Goal: Find specific page/section: Find specific page/section

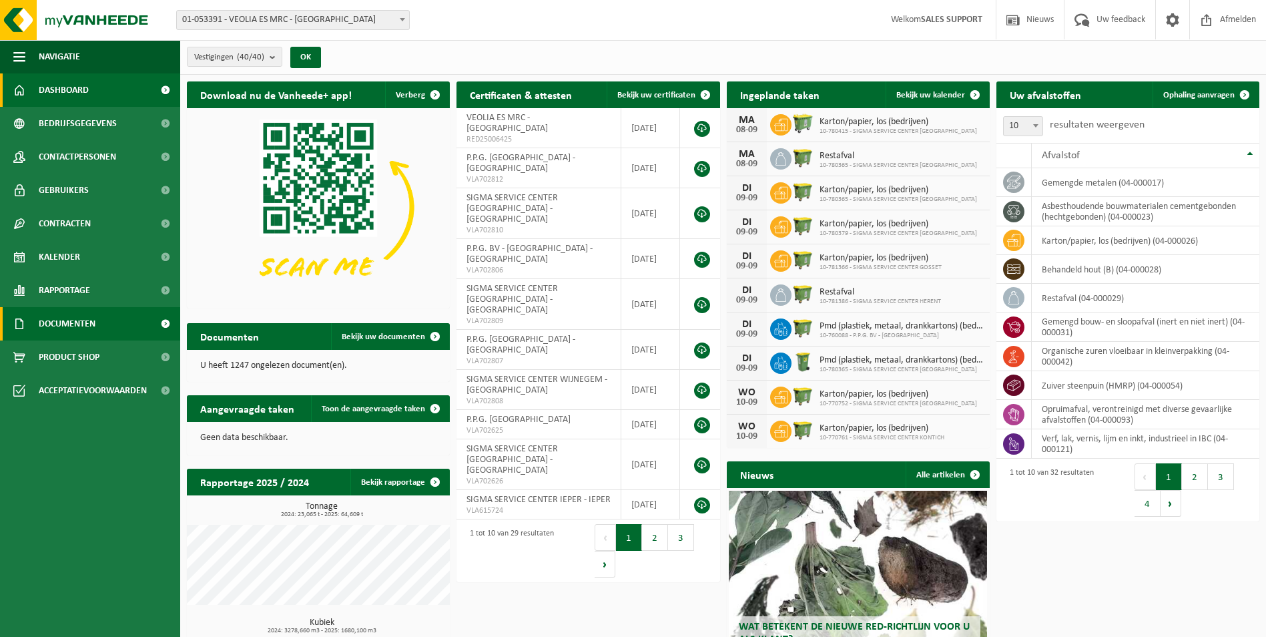
click at [51, 322] on span "Documenten" at bounding box center [67, 323] width 57 height 33
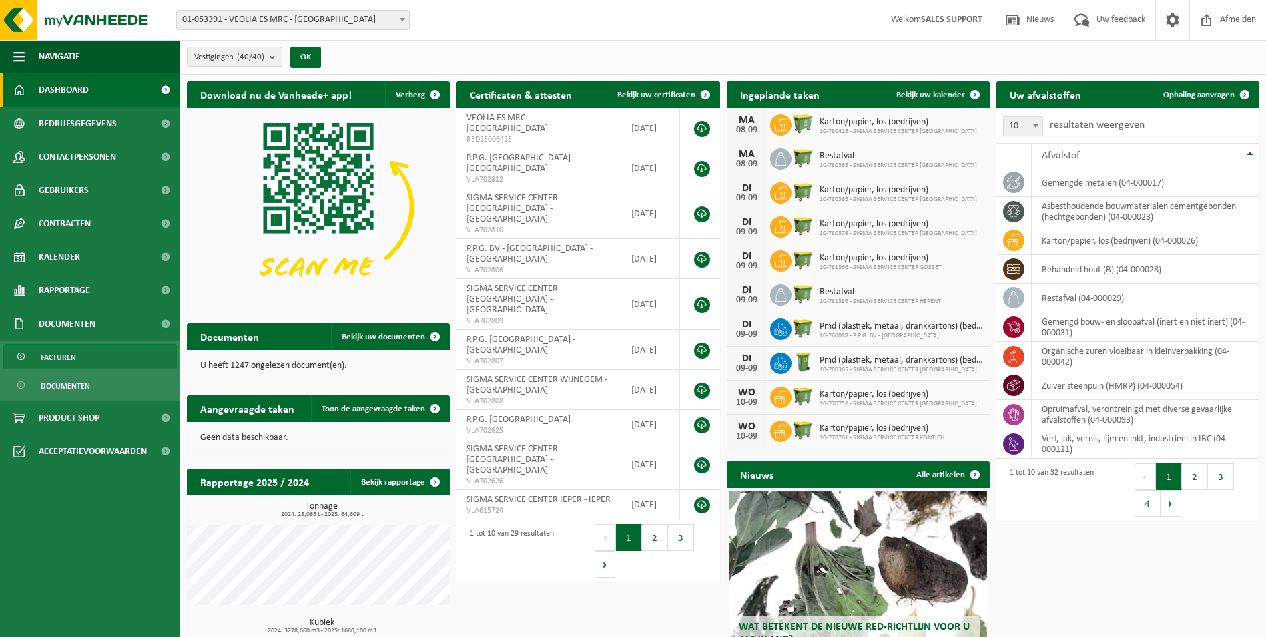
click at [61, 362] on span "Facturen" at bounding box center [58, 356] width 35 height 25
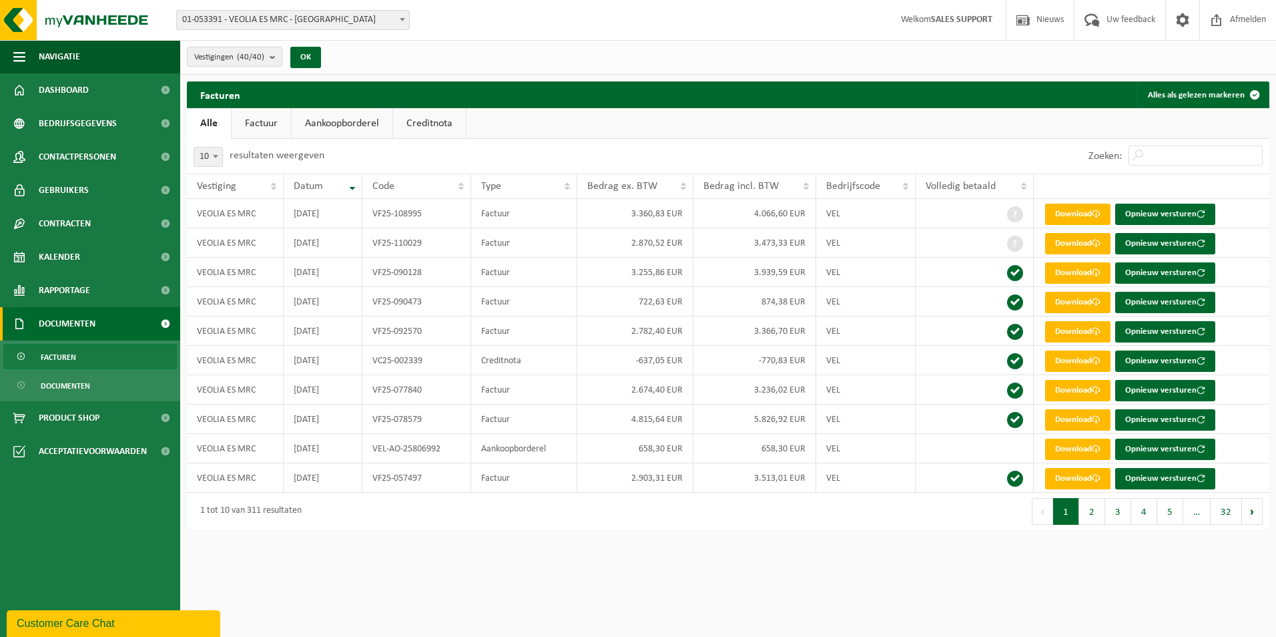
click at [90, 358] on link "Facturen" at bounding box center [90, 356] width 174 height 25
